Goal: Transaction & Acquisition: Purchase product/service

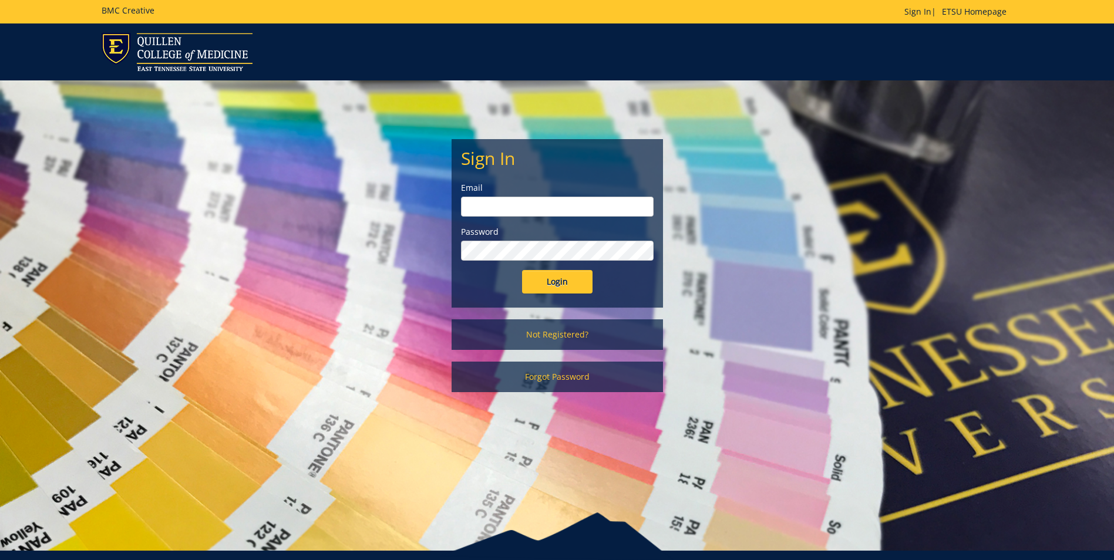
type input "ridleyn@etsu.edu"
click at [569, 274] on input "Login" at bounding box center [557, 281] width 70 height 23
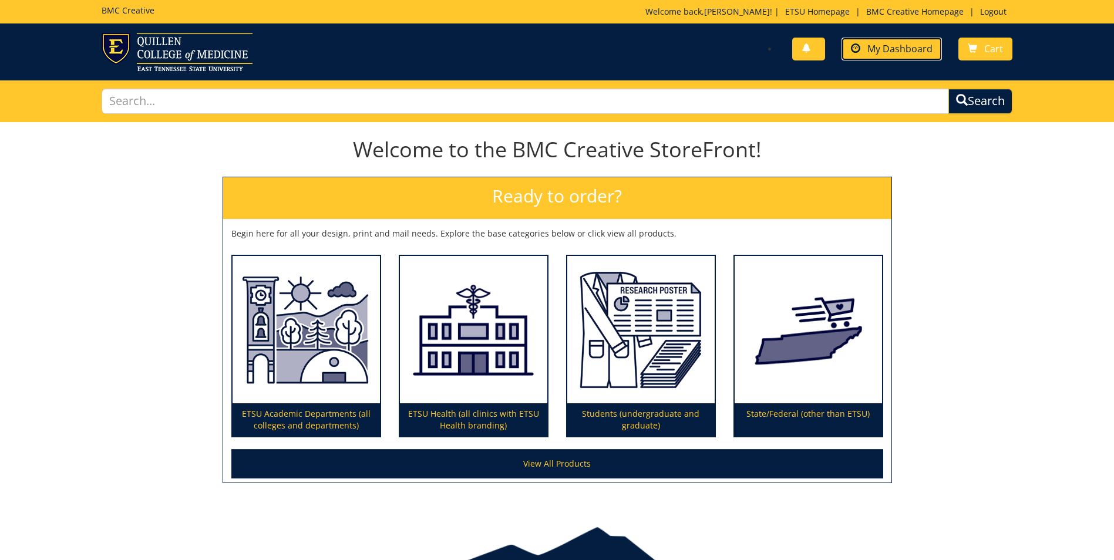
click at [918, 53] on span "My Dashboard" at bounding box center [899, 48] width 65 height 13
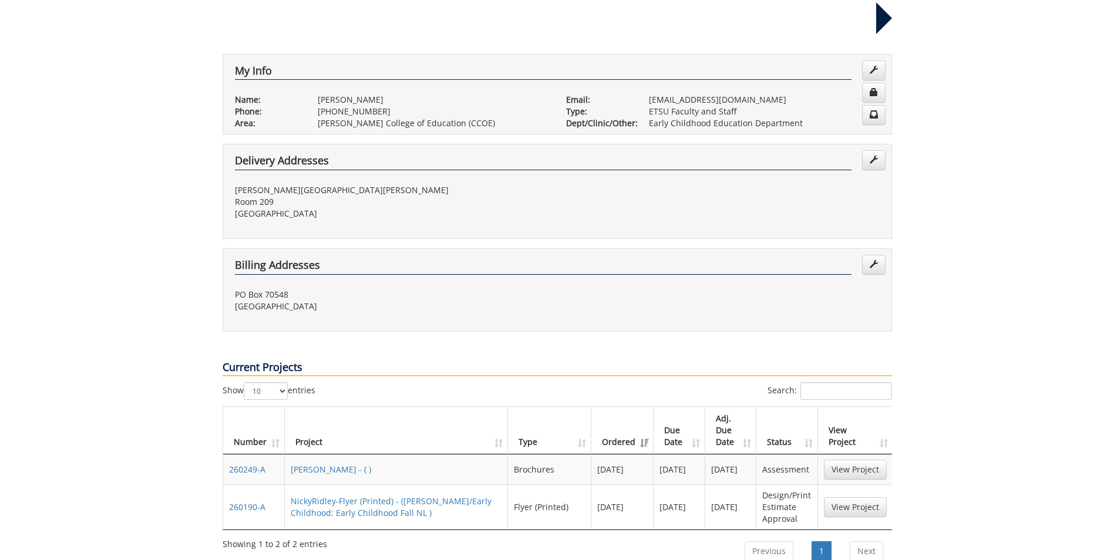
scroll to position [352, 0]
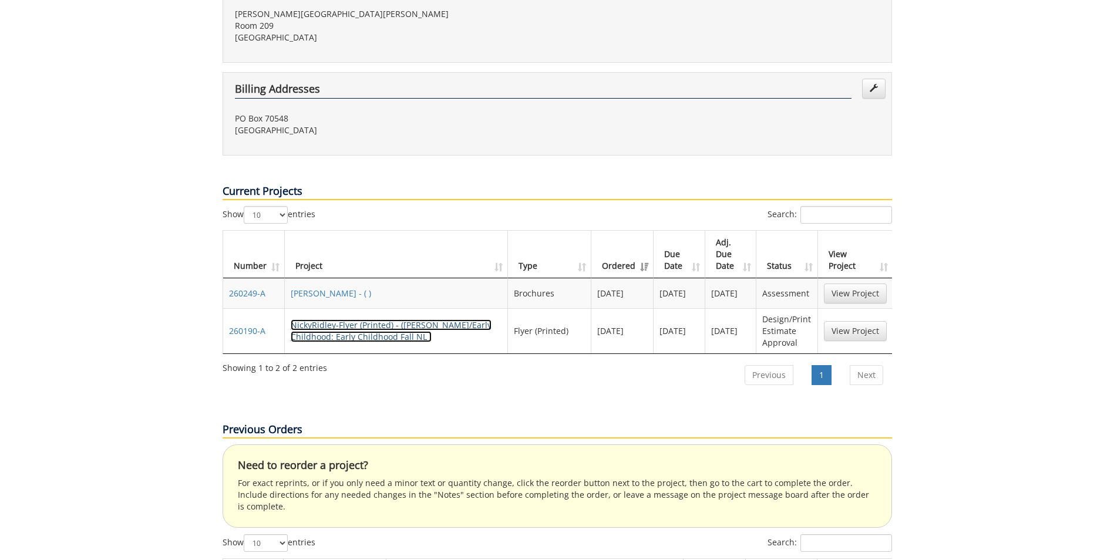
click at [356, 319] on link "NickyRidley-Flyer (Printed) - (COE/Early Childhood: Early Childhood Fall NL )" at bounding box center [391, 330] width 201 height 23
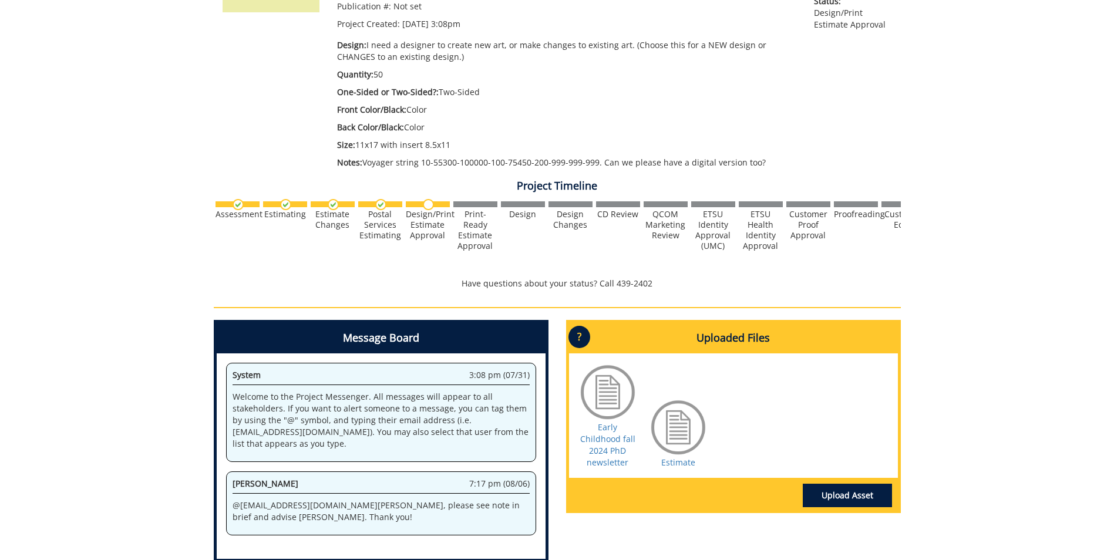
scroll to position [399, 0]
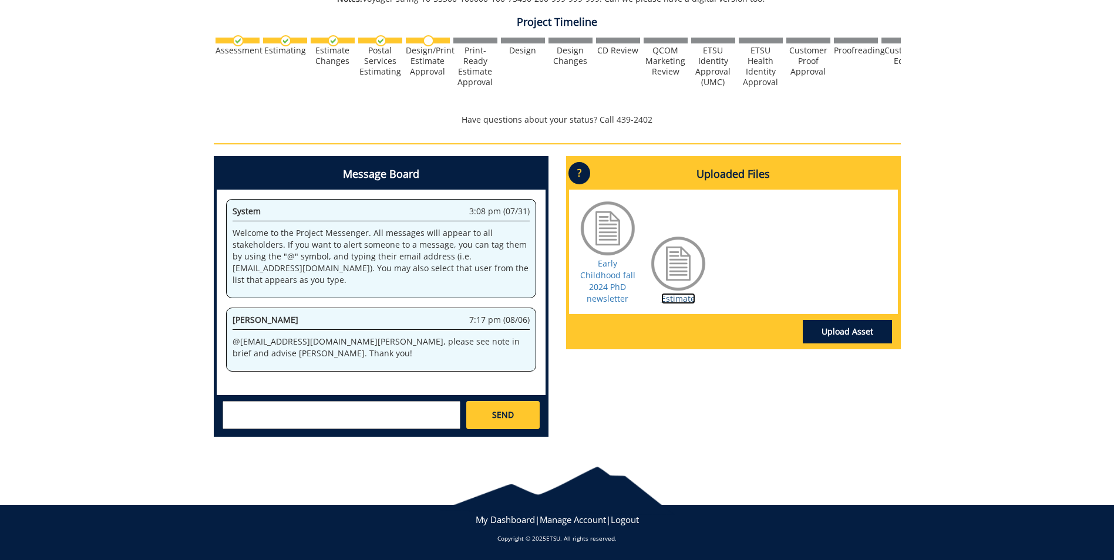
click at [683, 299] on link "Estimate" at bounding box center [678, 298] width 34 height 11
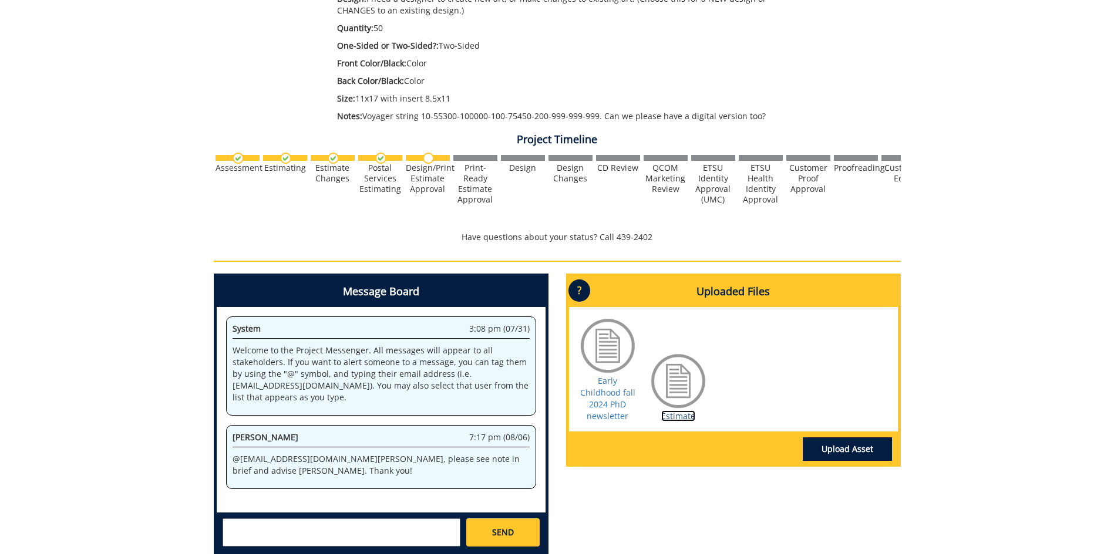
scroll to position [0, 0]
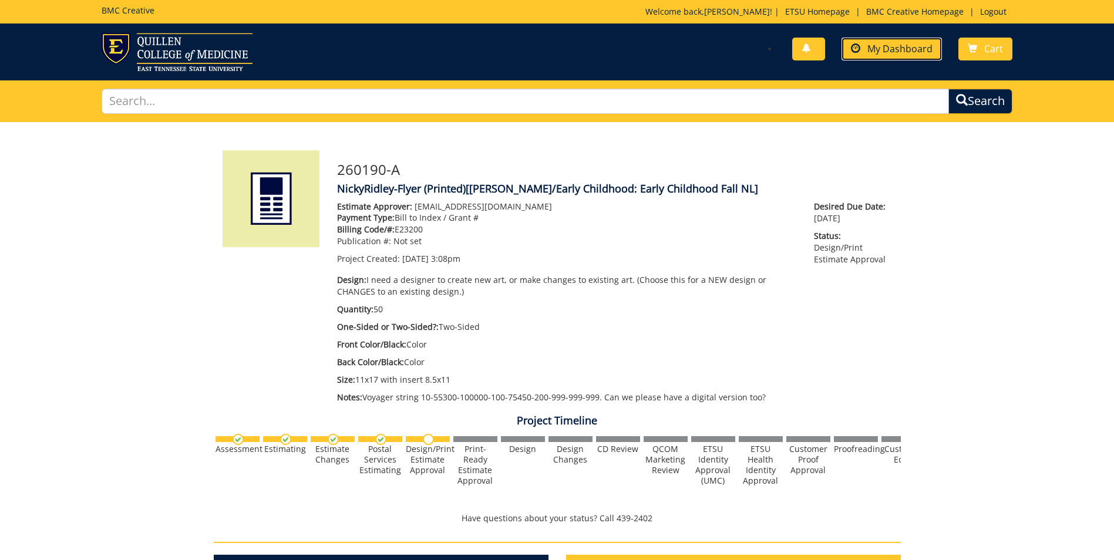
click at [902, 48] on span "My Dashboard" at bounding box center [899, 48] width 65 height 13
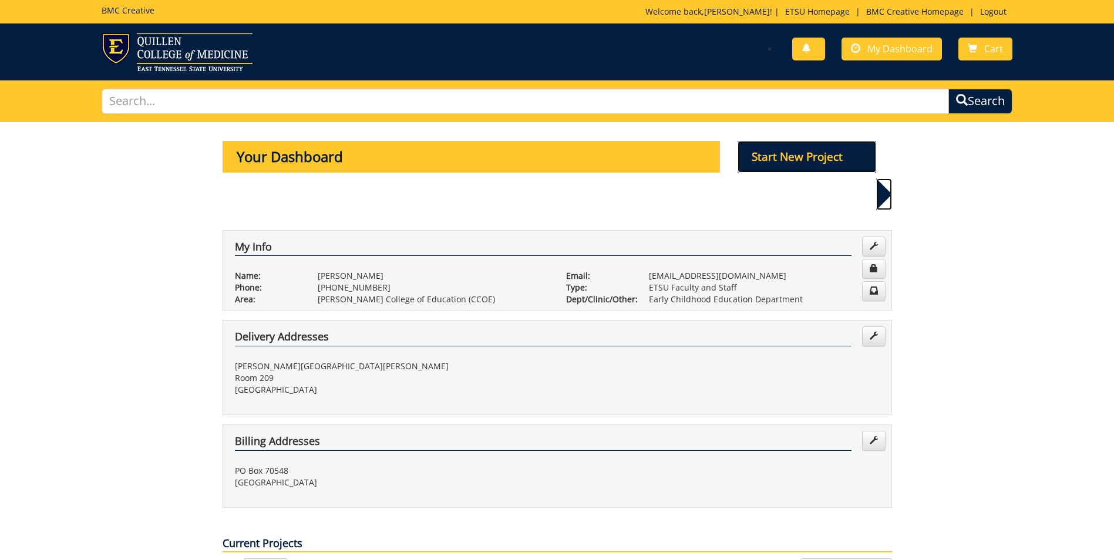
click at [817, 160] on p "Start New Project" at bounding box center [807, 157] width 139 height 32
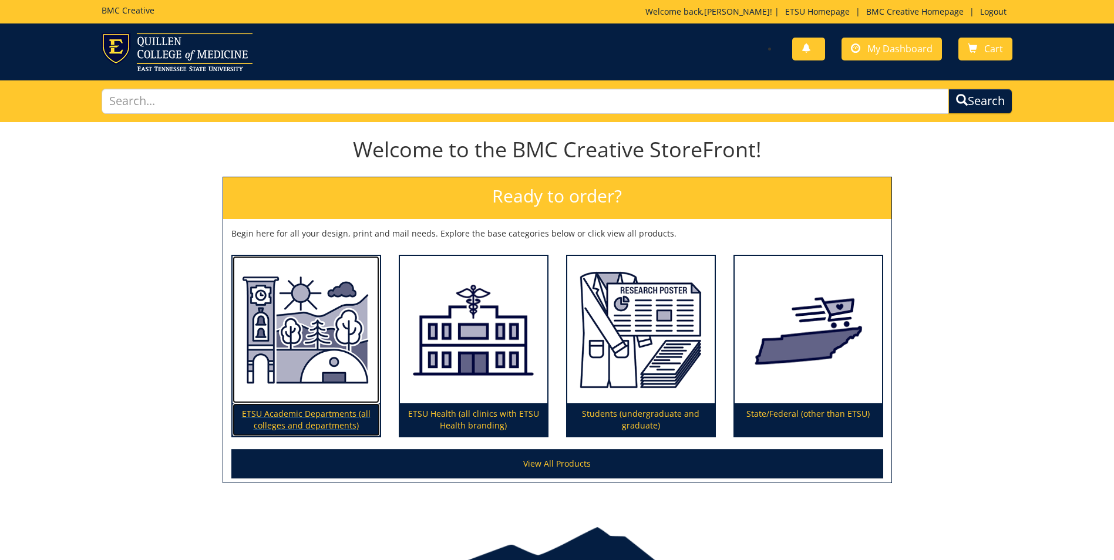
click at [324, 392] on img at bounding box center [306, 330] width 147 height 148
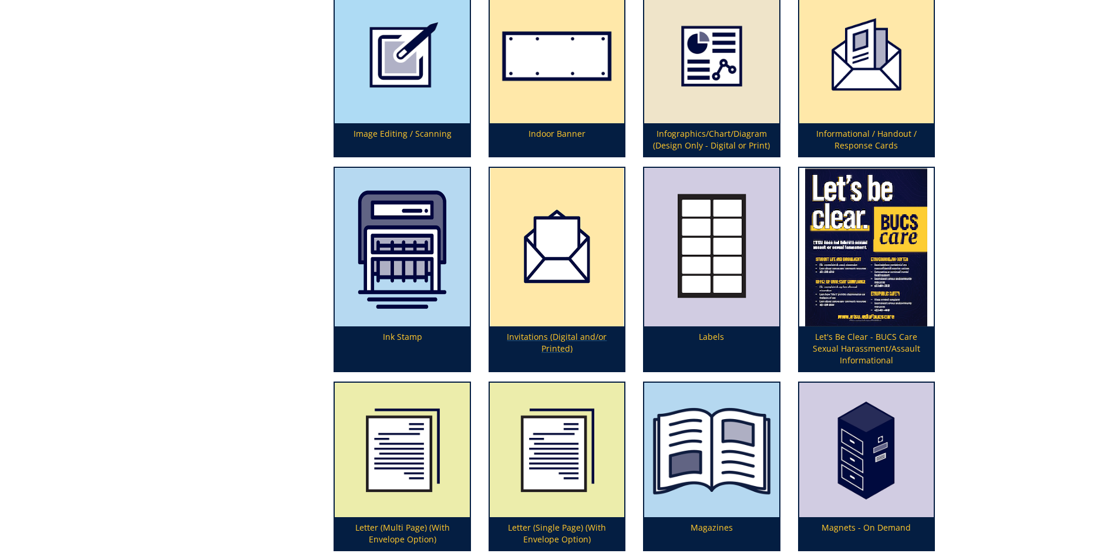
scroll to position [2525, 0]
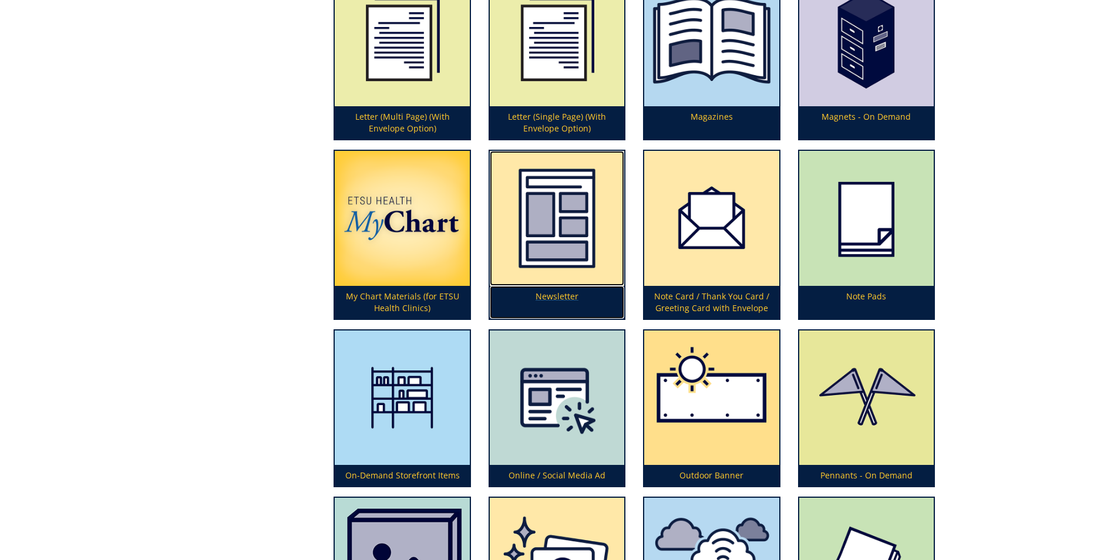
click at [548, 244] on img at bounding box center [557, 218] width 134 height 134
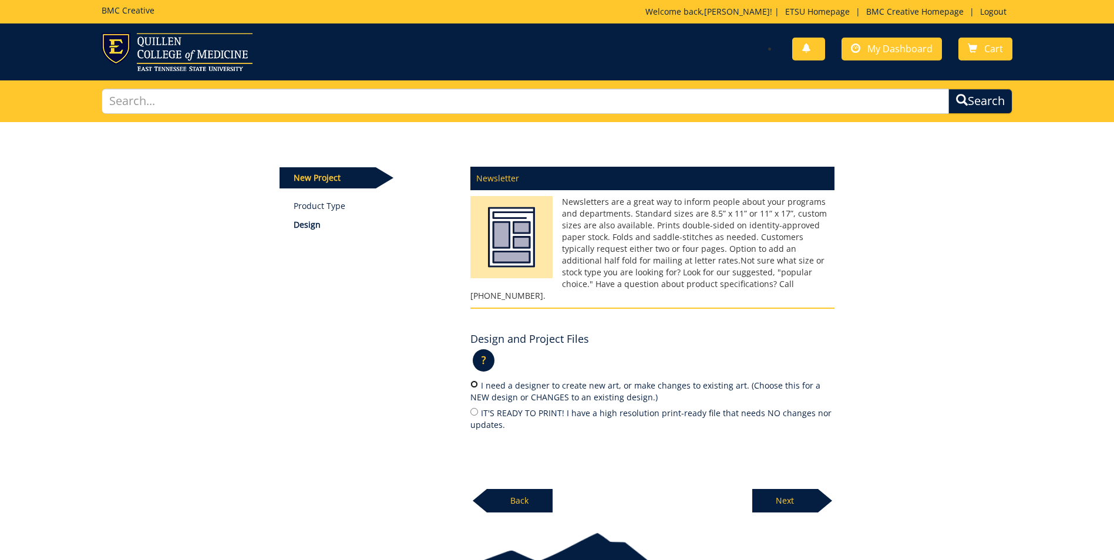
click at [474, 381] on input "I need a designer to create new art, or make changes to existing art. (Choose t…" at bounding box center [474, 385] width 8 height 8
radio input "true"
click at [799, 489] on p "Next" at bounding box center [785, 500] width 66 height 23
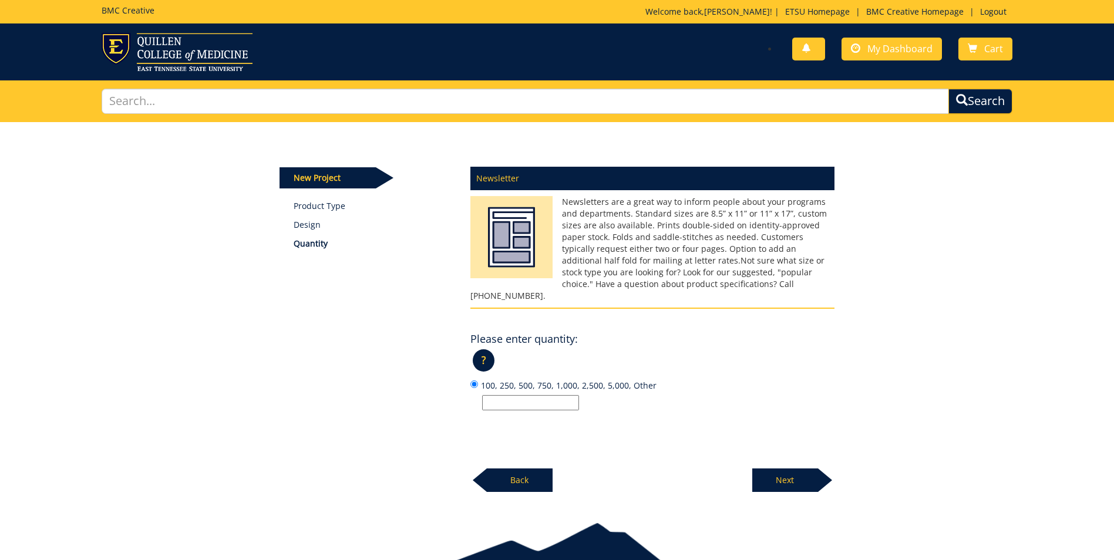
click at [493, 395] on input "100, 250, 500, 750, 1,000, 2,500, 5,000, Other" at bounding box center [530, 402] width 97 height 15
type input "50"
click at [782, 469] on p "Next" at bounding box center [785, 480] width 66 height 23
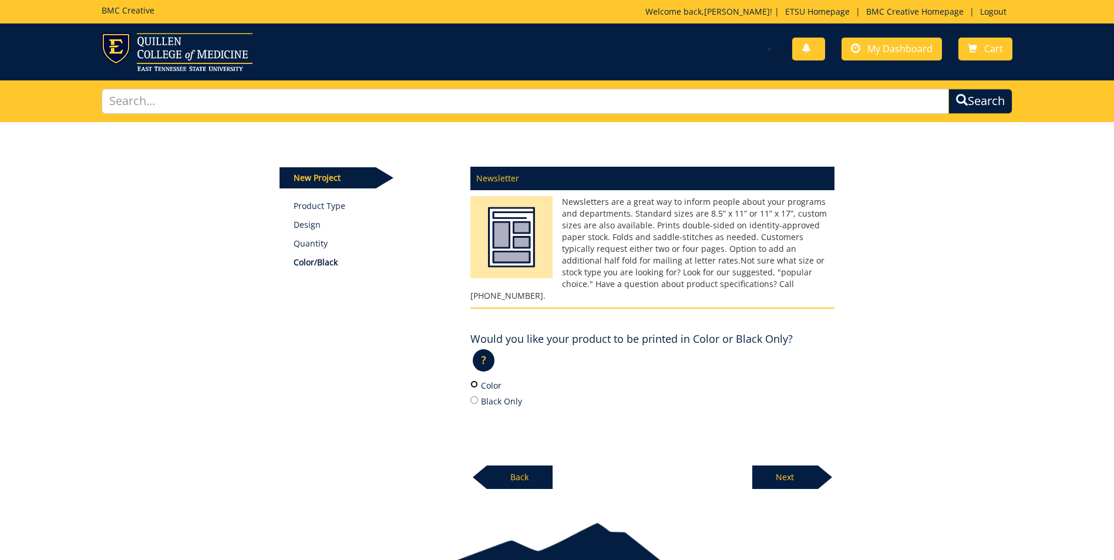
click at [473, 381] on input "Color" at bounding box center [474, 385] width 8 height 8
radio input "true"
click at [796, 470] on p "Next" at bounding box center [785, 477] width 66 height 23
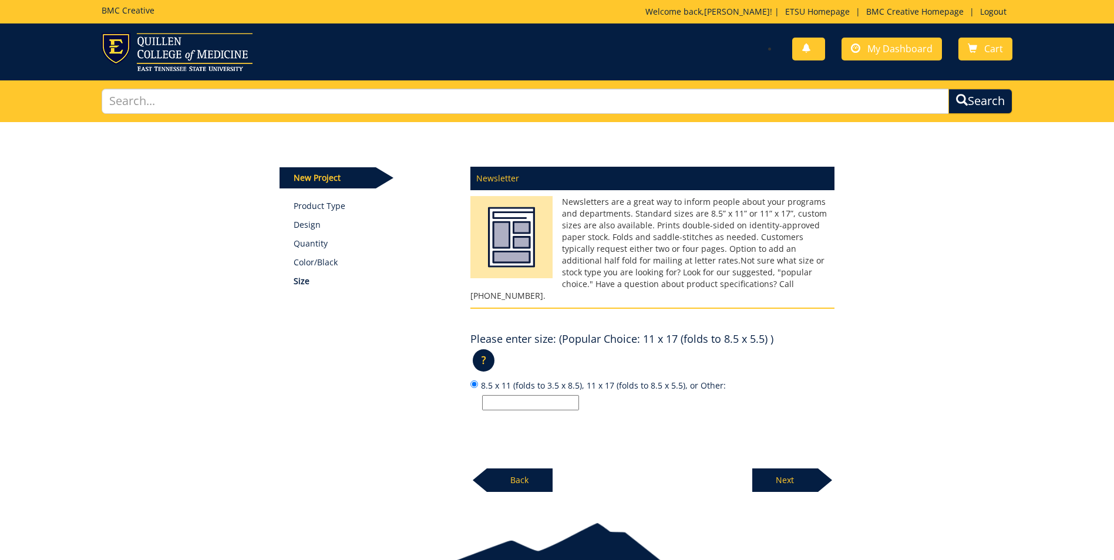
click at [530, 395] on input "8.5 x 11 (folds to 3.5 x 8.5), 11 x 17 (folds to 8.5 x 5.5), or Other:" at bounding box center [530, 402] width 97 height 15
type input "11x17 with insert 8.5x11"
click at [784, 469] on p "Next" at bounding box center [785, 480] width 66 height 23
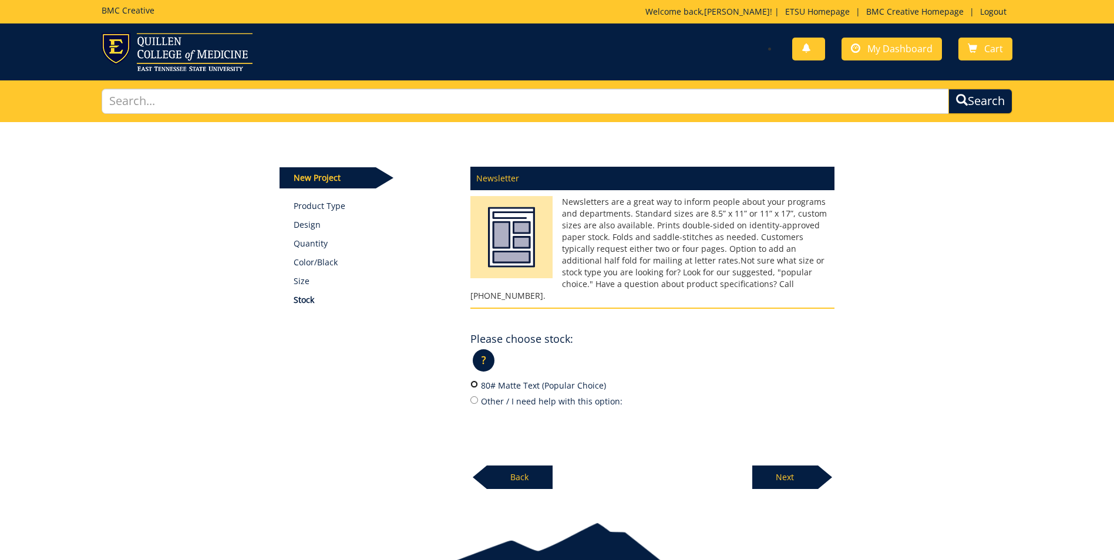
drag, startPoint x: 476, startPoint y: 373, endPoint x: 584, endPoint y: 404, distance: 112.3
click at [477, 381] on input "80# Matte Text (Popular Choice)" at bounding box center [474, 385] width 8 height 8
radio input "true"
click at [770, 466] on p "Next" at bounding box center [785, 477] width 66 height 23
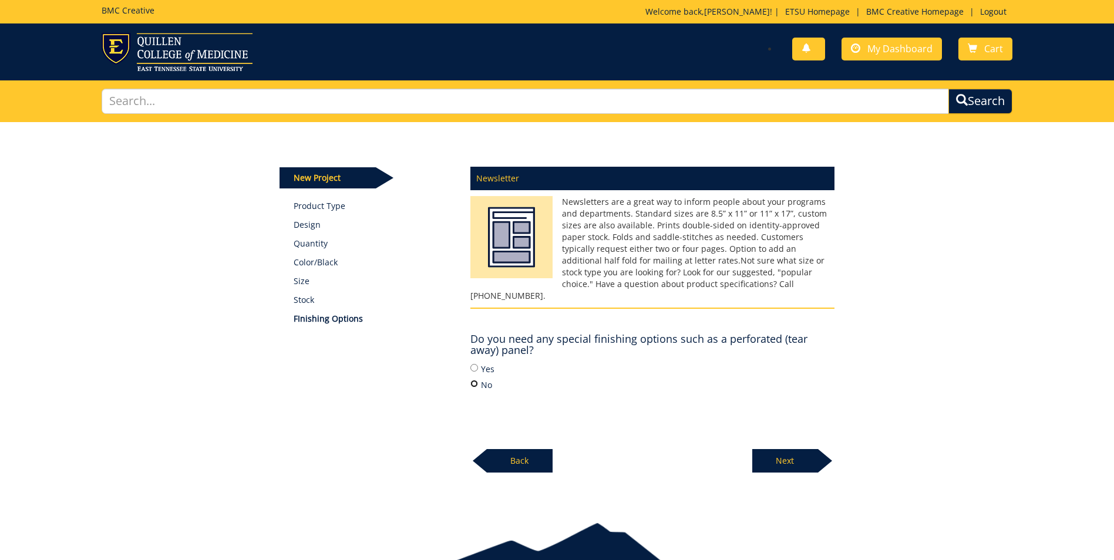
click at [476, 380] on input "No" at bounding box center [474, 384] width 8 height 8
radio input "true"
click at [786, 450] on p "Next" at bounding box center [785, 460] width 66 height 23
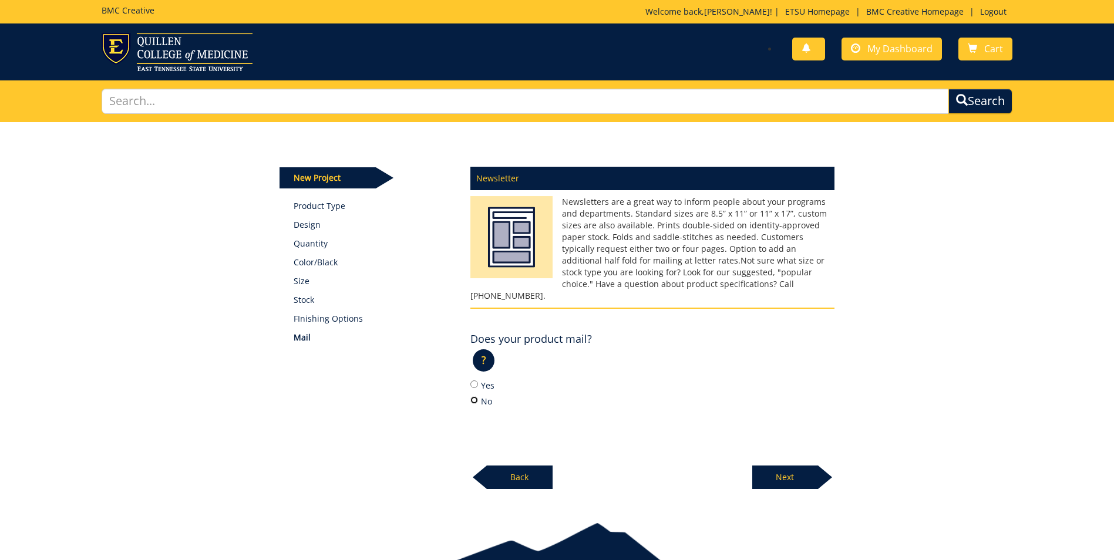
click at [473, 396] on input "No" at bounding box center [474, 400] width 8 height 8
radio input "true"
click at [794, 466] on p "Next" at bounding box center [785, 477] width 66 height 23
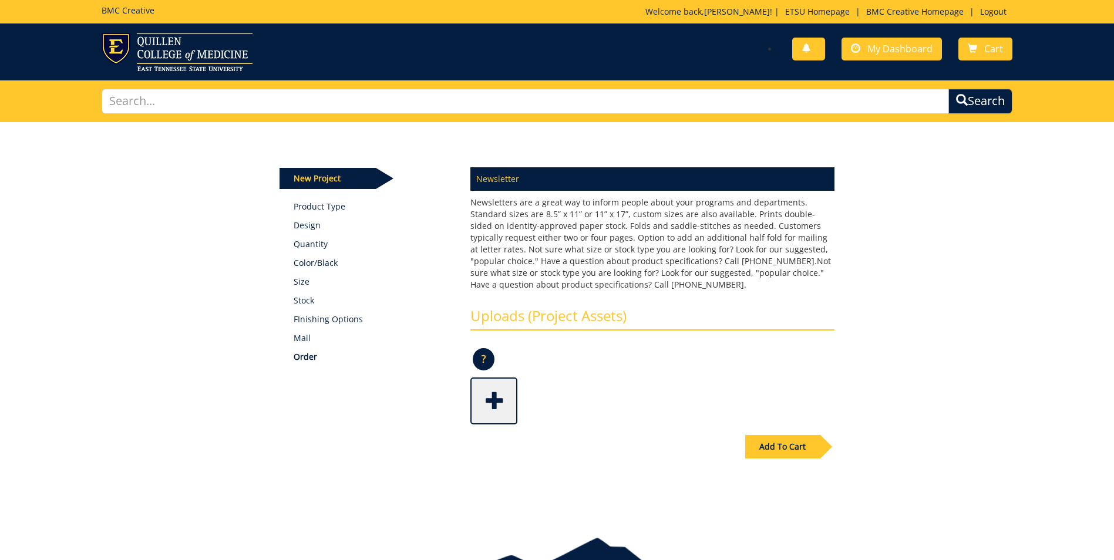
click at [503, 393] on span at bounding box center [495, 399] width 47 height 41
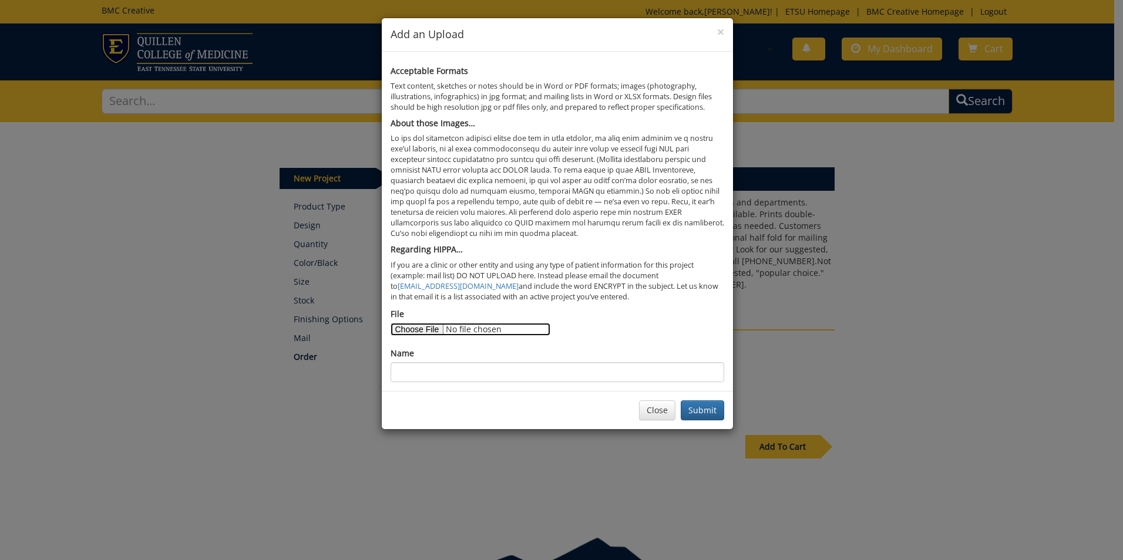
click at [440, 330] on input "File" at bounding box center [470, 329] width 160 height 13
type input "C:\fakepath\_eced phd newsletter spring summer 2025(1).docx"
click at [453, 373] on input "Name" at bounding box center [557, 372] width 334 height 20
type input "Spring 2025 PhD Newsletter"
click at [691, 409] on button "Submit" at bounding box center [702, 410] width 43 height 20
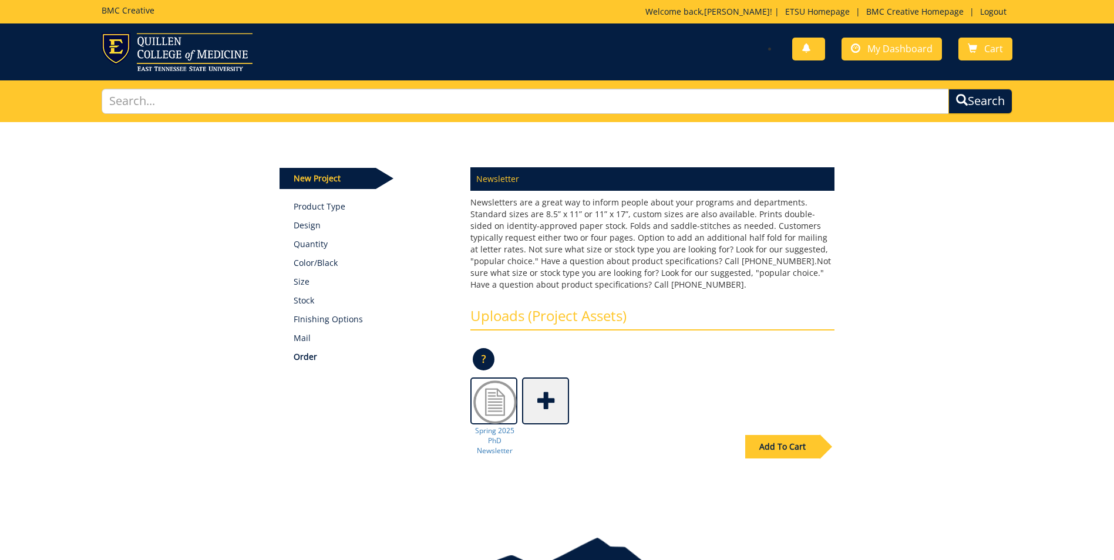
click at [805, 450] on div "Add To Cart" at bounding box center [782, 446] width 75 height 23
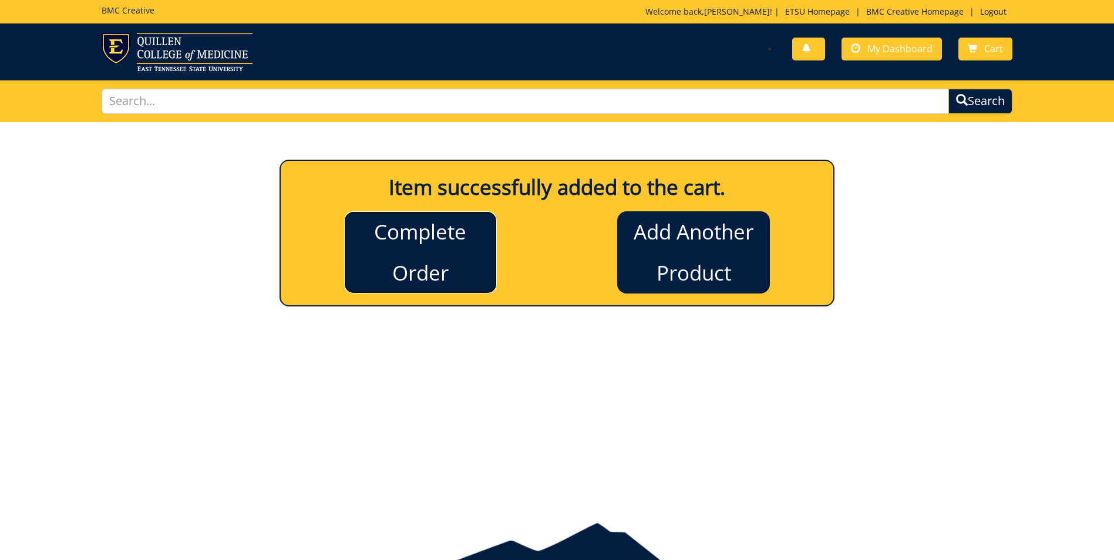
click at [413, 252] on link "Complete Order" at bounding box center [420, 252] width 153 height 82
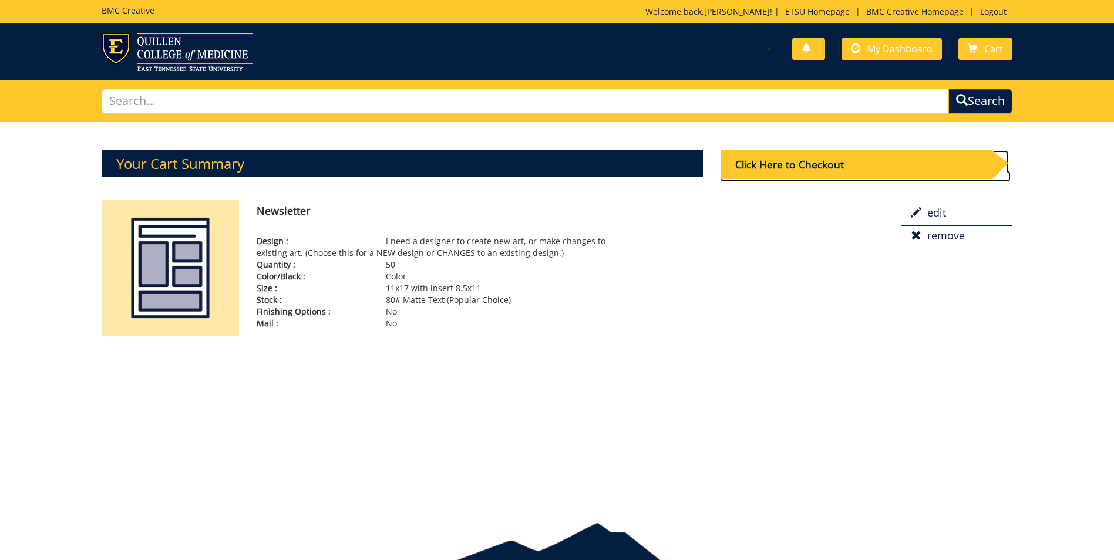
click at [813, 168] on div "Click Here to Checkout" at bounding box center [856, 164] width 271 height 29
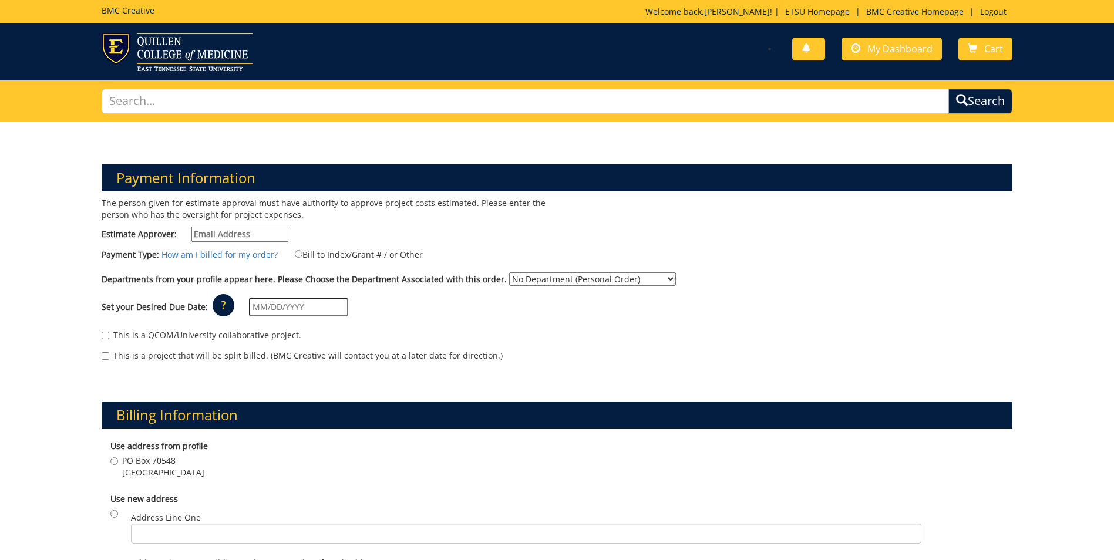
click at [241, 231] on input "Estimate Approver:" at bounding box center [239, 234] width 97 height 15
type input "evanshep@etsu.edu"
type input "[DATE]"
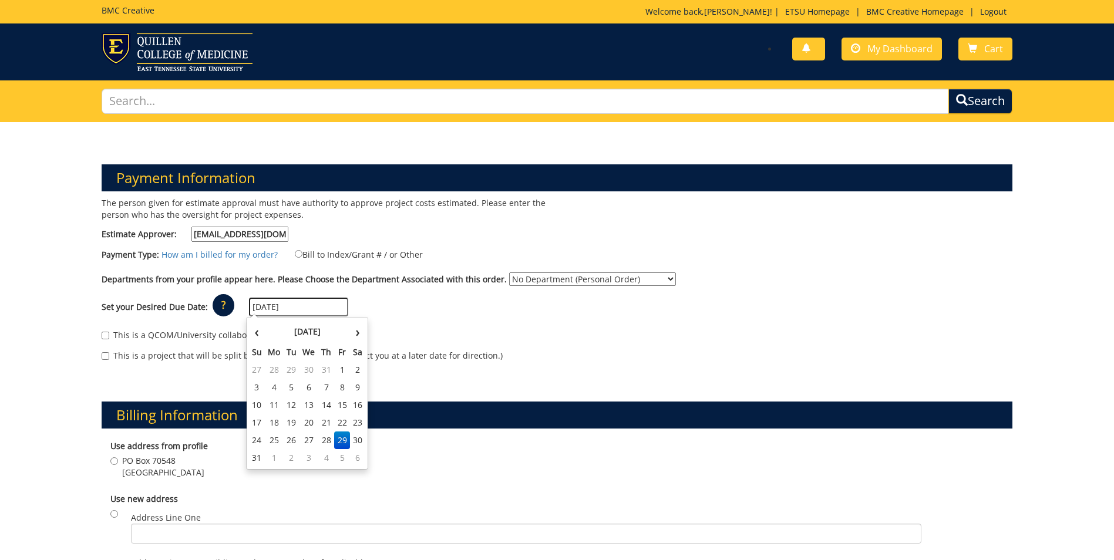
click at [339, 440] on td "29" at bounding box center [342, 441] width 16 height 18
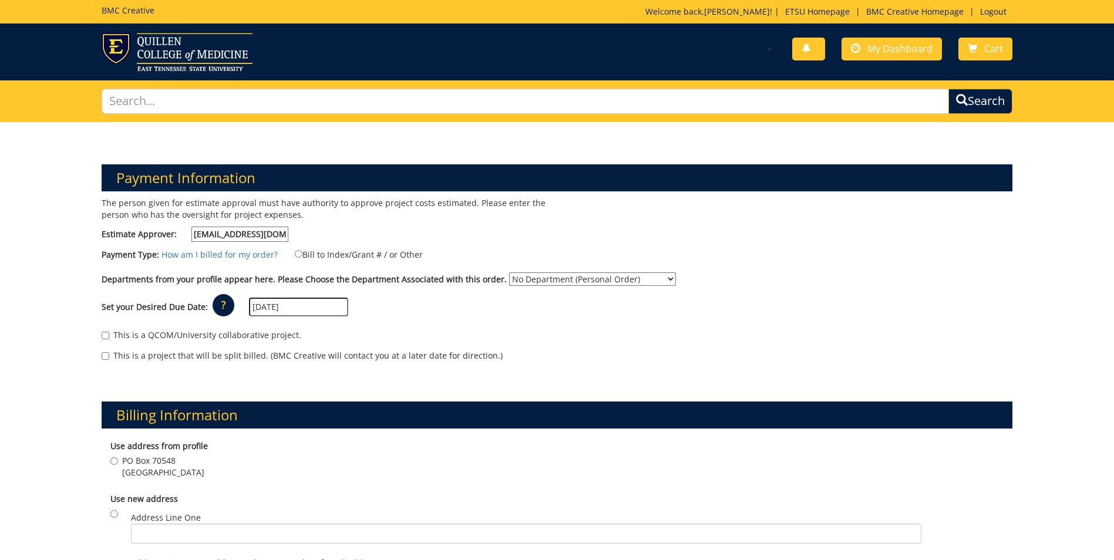
click at [517, 280] on select "No Department (Personal Order) Early Childhood Education Department" at bounding box center [592, 279] width 167 height 14
select select "246"
click at [509, 272] on select "No Department (Personal Order) Early Childhood Education Department" at bounding box center [592, 279] width 167 height 14
click at [295, 254] on input "Bill to Index/Grant # / or Other" at bounding box center [299, 254] width 8 height 8
radio input "true"
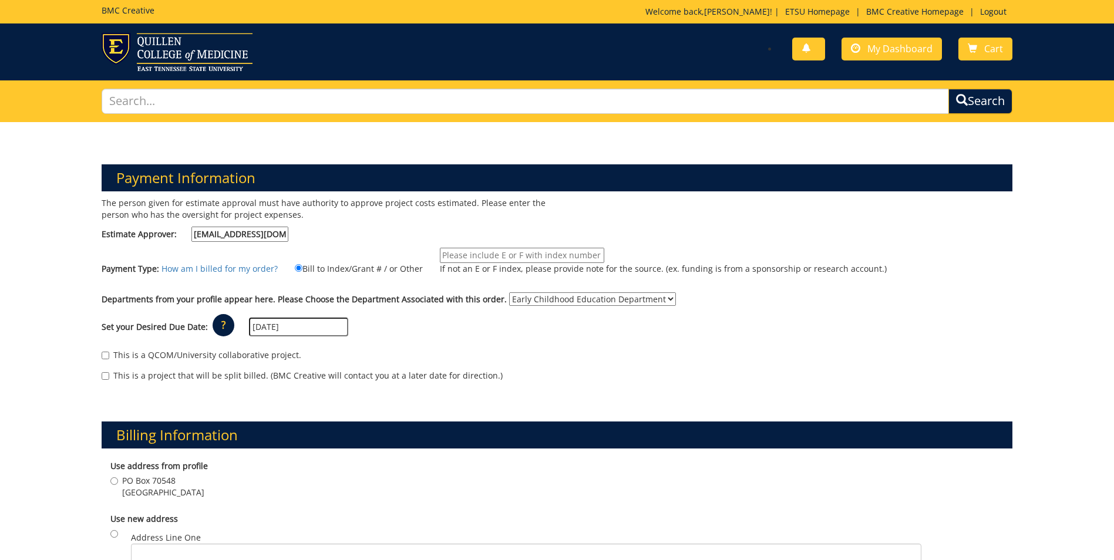
click at [454, 256] on input "If not an E or F index, please provide note for the source. (ex. funding is fro…" at bounding box center [522, 255] width 164 height 15
type input "E23200"
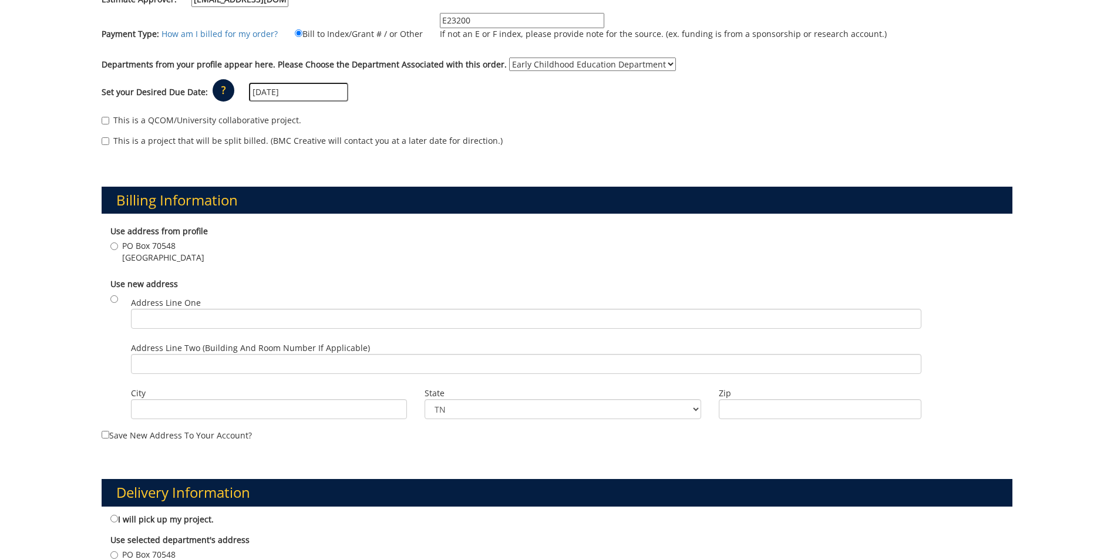
scroll to position [294, 0]
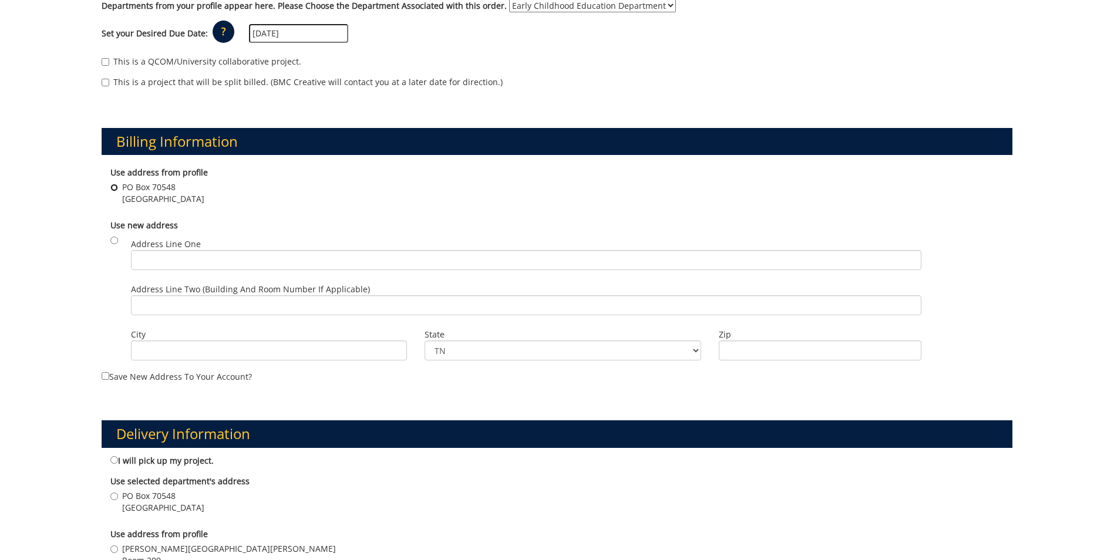
click at [115, 188] on input "PO Box 70548 Johnson City , TN 37604" at bounding box center [114, 188] width 8 height 8
radio input "true"
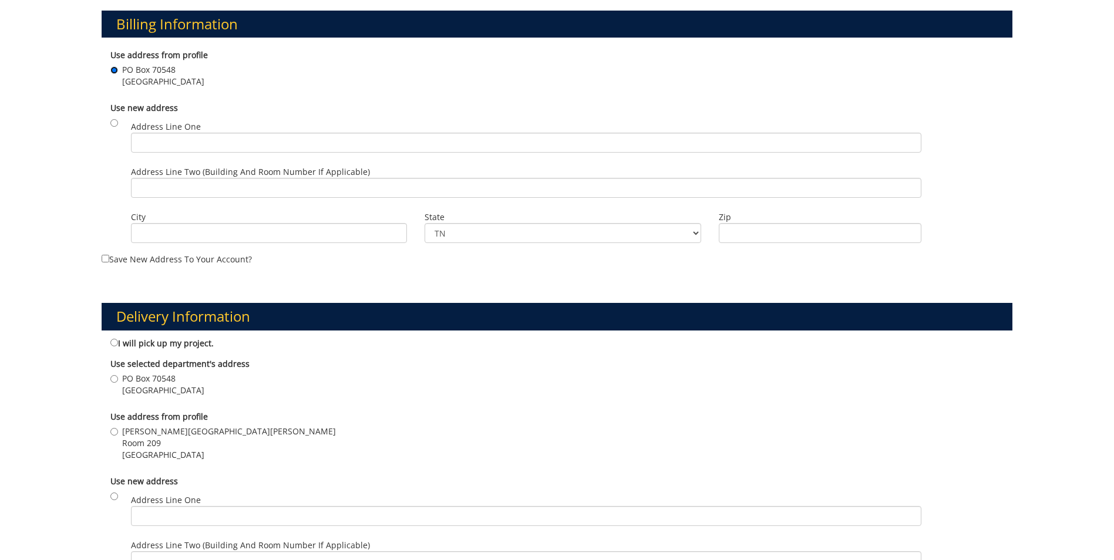
scroll to position [470, 0]
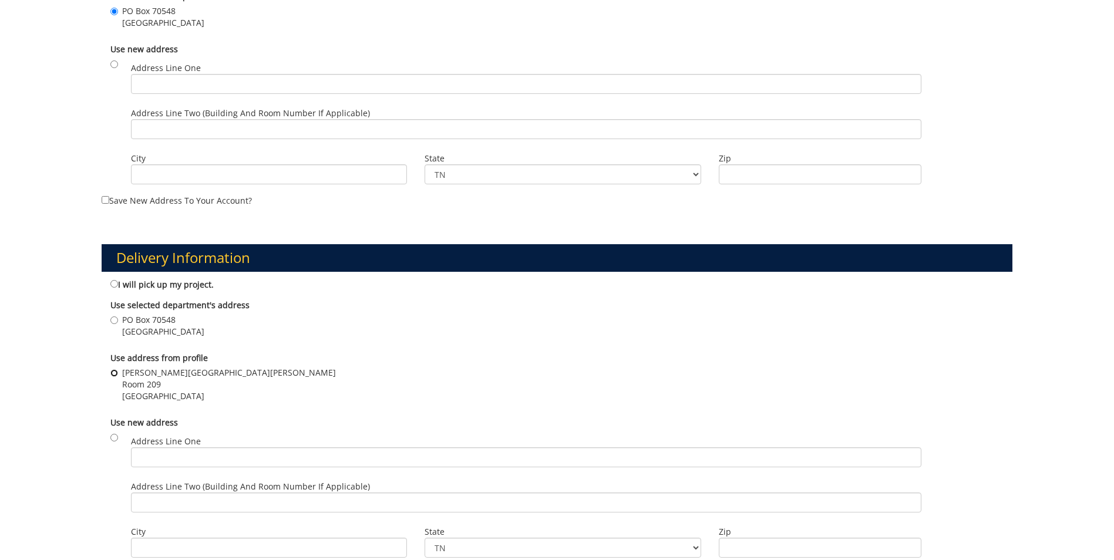
click at [113, 373] on input "Warf-Pickel Hall Room 209 Johnson City , TN 37614" at bounding box center [114, 373] width 8 height 8
radio input "true"
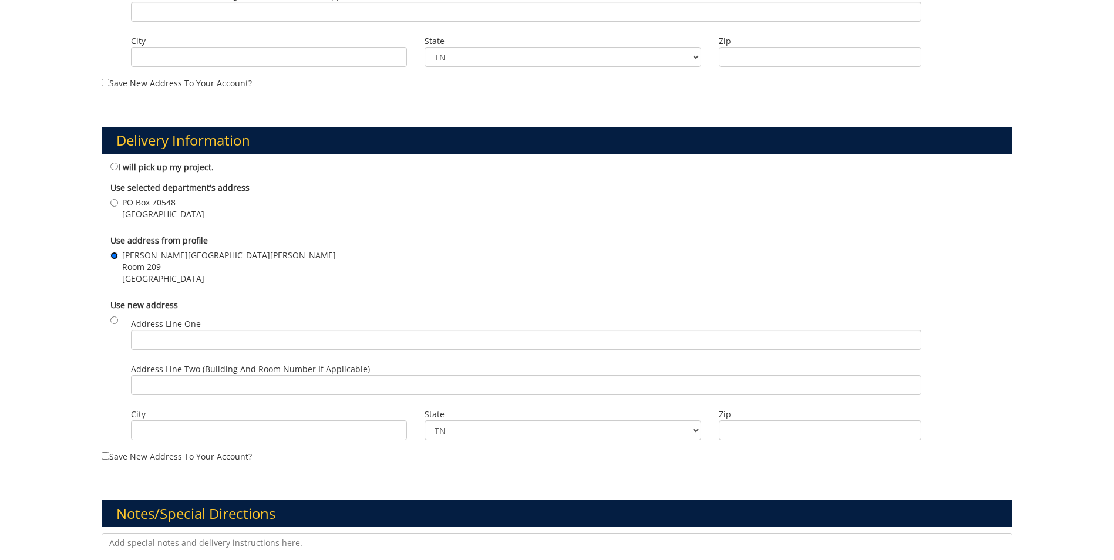
scroll to position [705, 0]
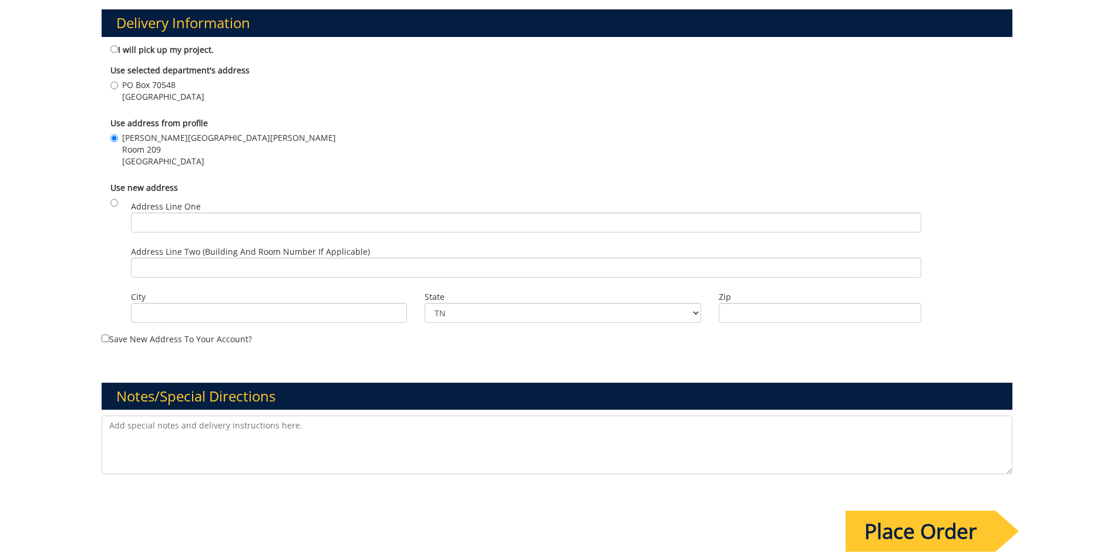
click at [326, 437] on textarea at bounding box center [557, 445] width 911 height 59
type textarea "B"
click at [253, 434] on textarea "Voyager string for billing 10-" at bounding box center [557, 445] width 911 height 59
type textarea "Voyager string for billing 10-55300-100000-100-75450-200-999-999-999"
click at [894, 528] on input "Place Order" at bounding box center [921, 531] width 150 height 41
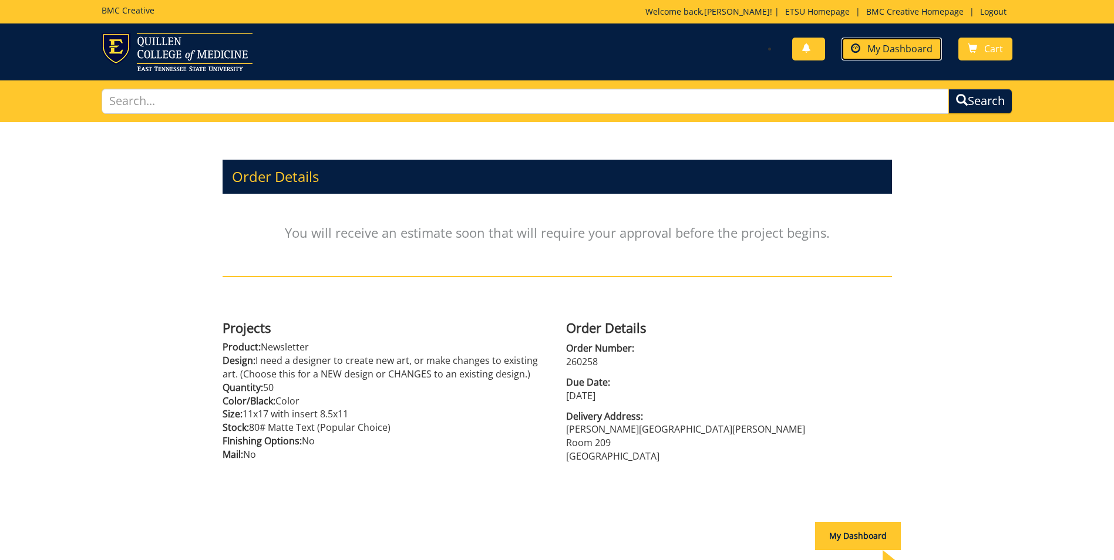
click at [893, 46] on span "My Dashboard" at bounding box center [899, 48] width 65 height 13
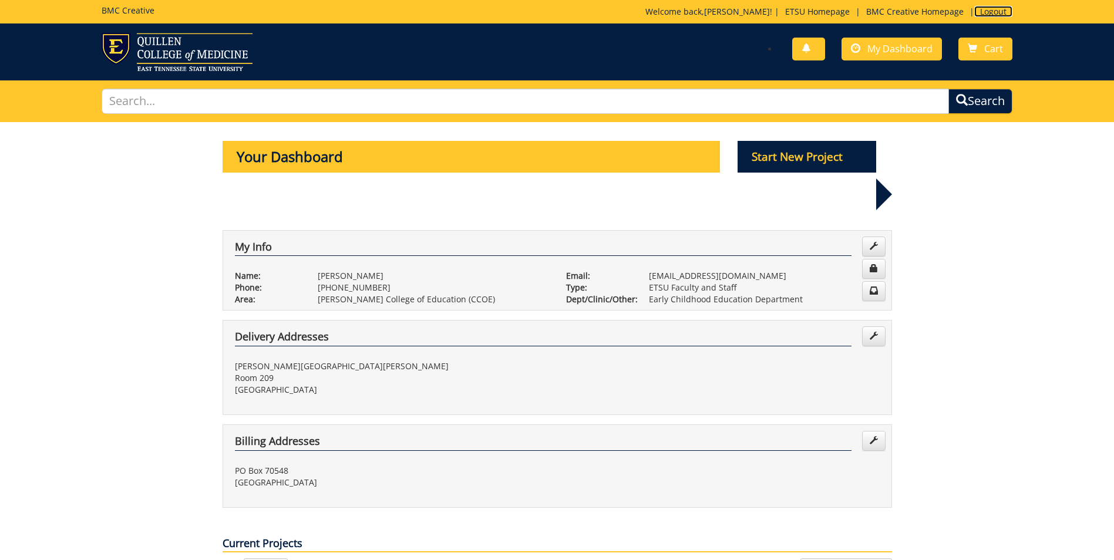
click at [999, 12] on link "Logout" at bounding box center [993, 11] width 38 height 11
